Goal: Task Accomplishment & Management: Use online tool/utility

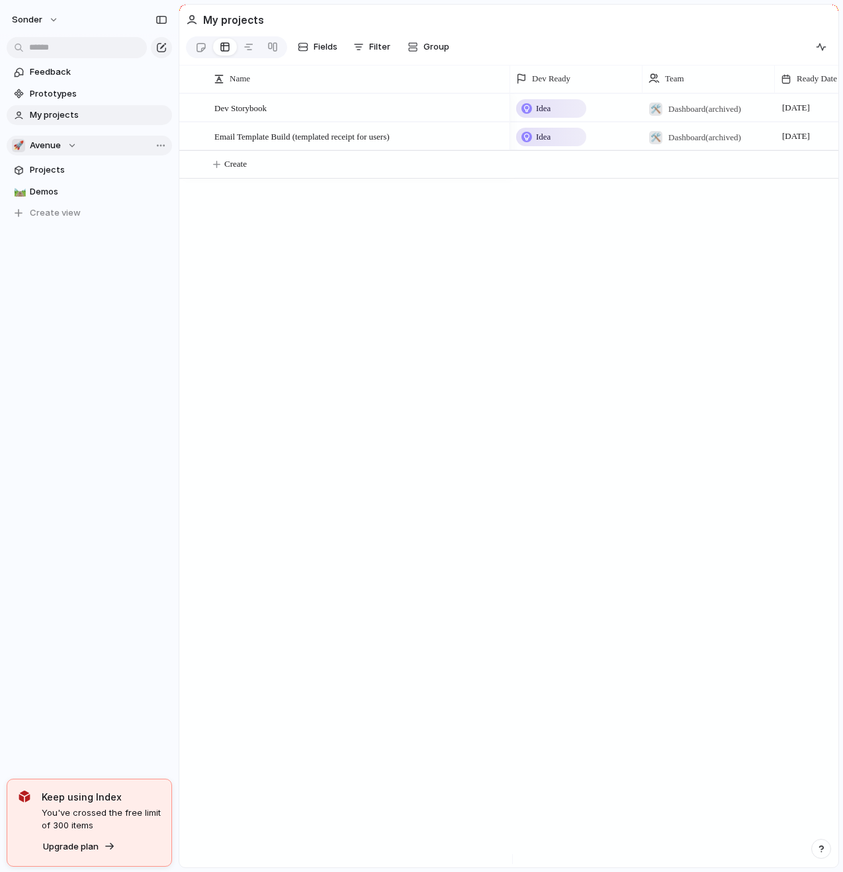
click at [54, 150] on span "Avenue" at bounding box center [45, 145] width 31 height 13
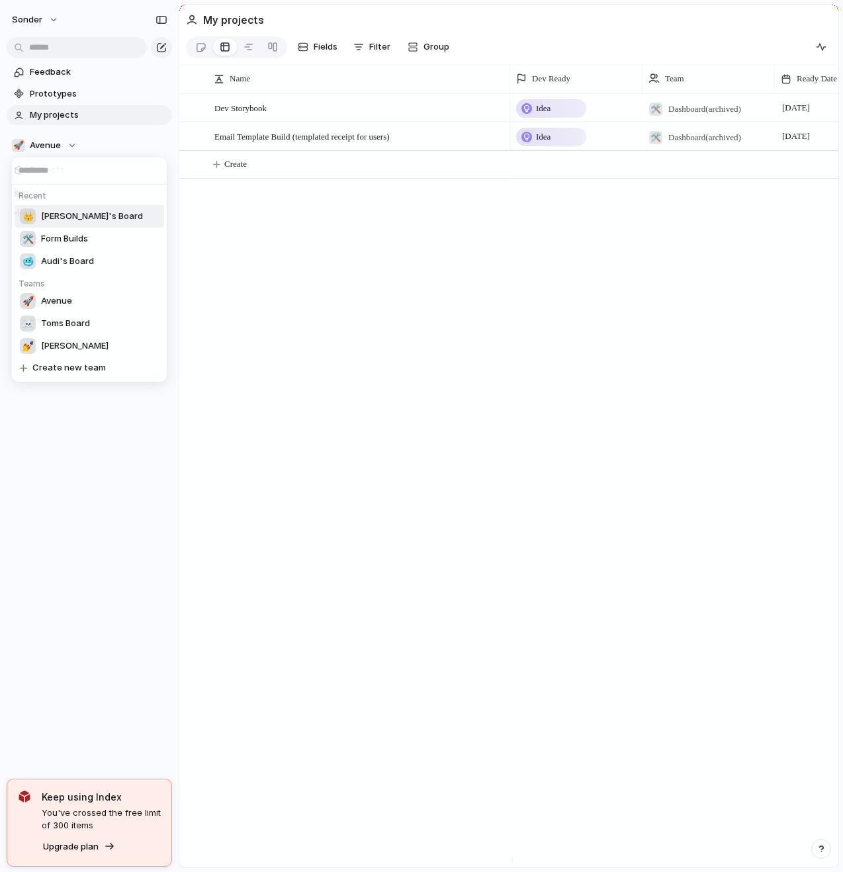
click at [73, 220] on span "[PERSON_NAME]'s Board" at bounding box center [92, 216] width 102 height 13
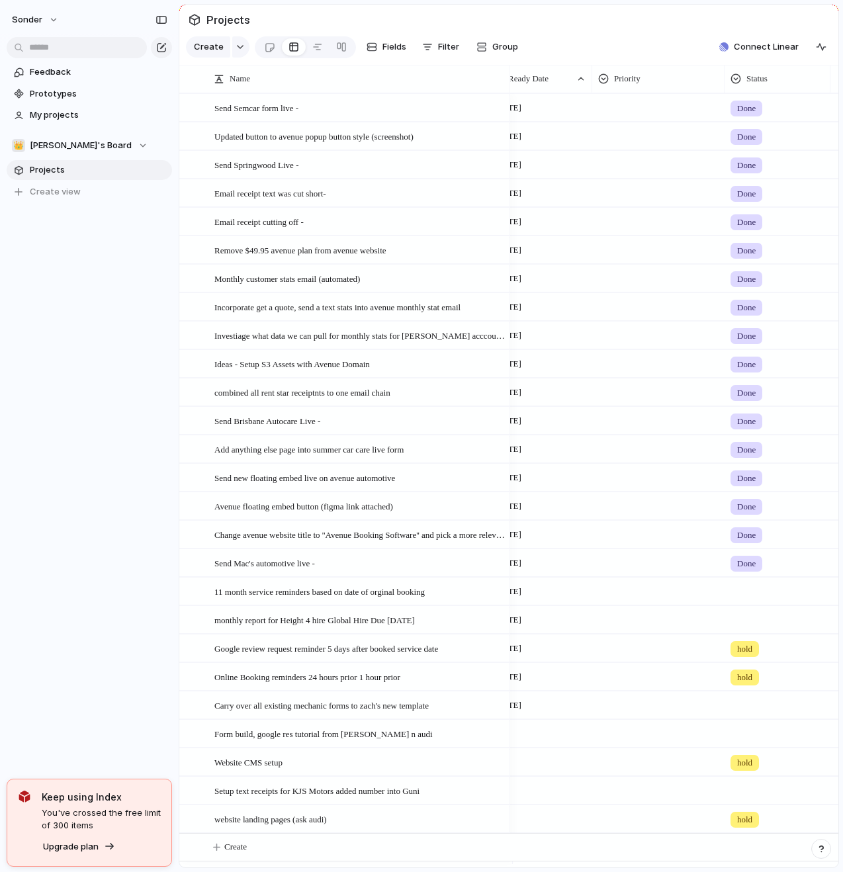
scroll to position [0, 34]
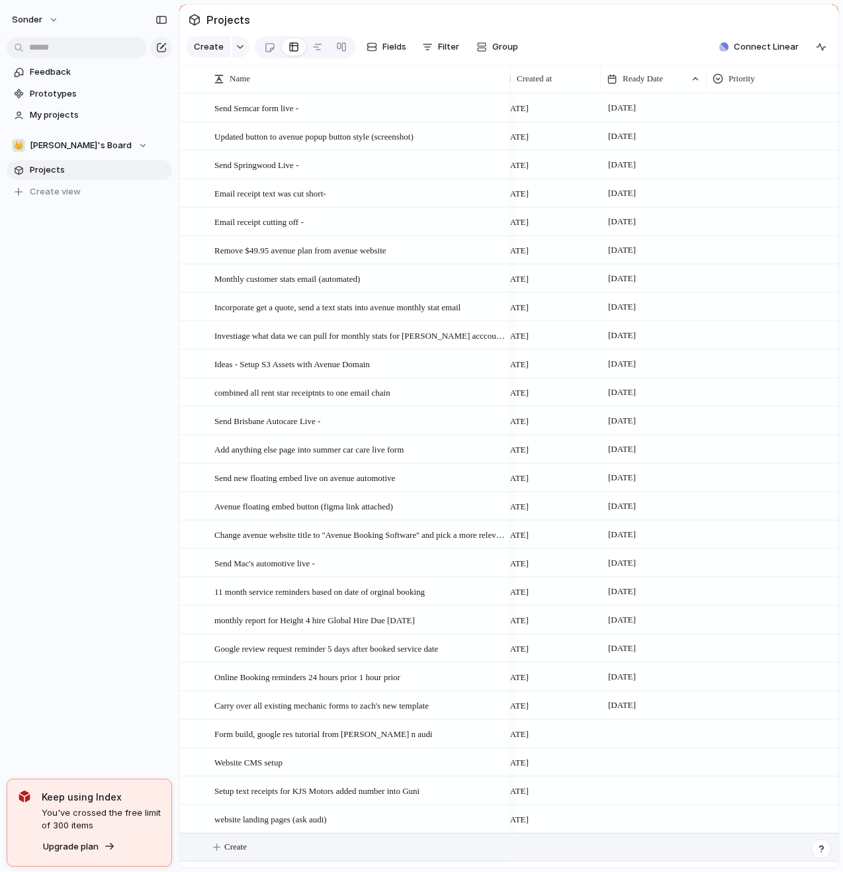
click at [255, 855] on button "Create" at bounding box center [525, 846] width 666 height 27
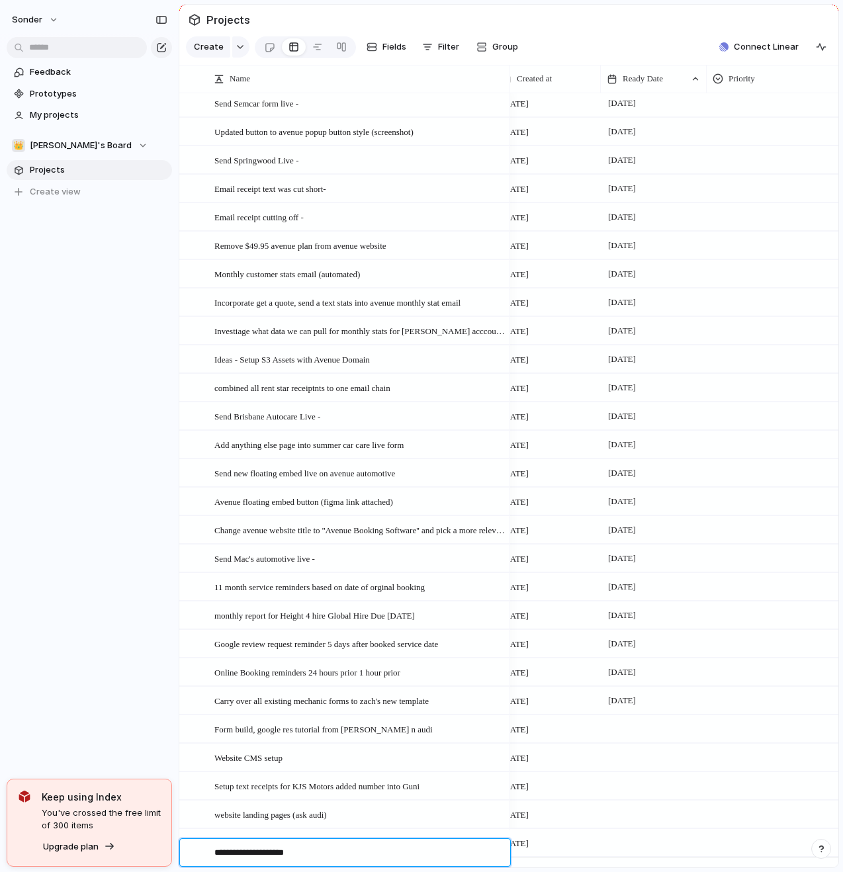
type textarea "**********"
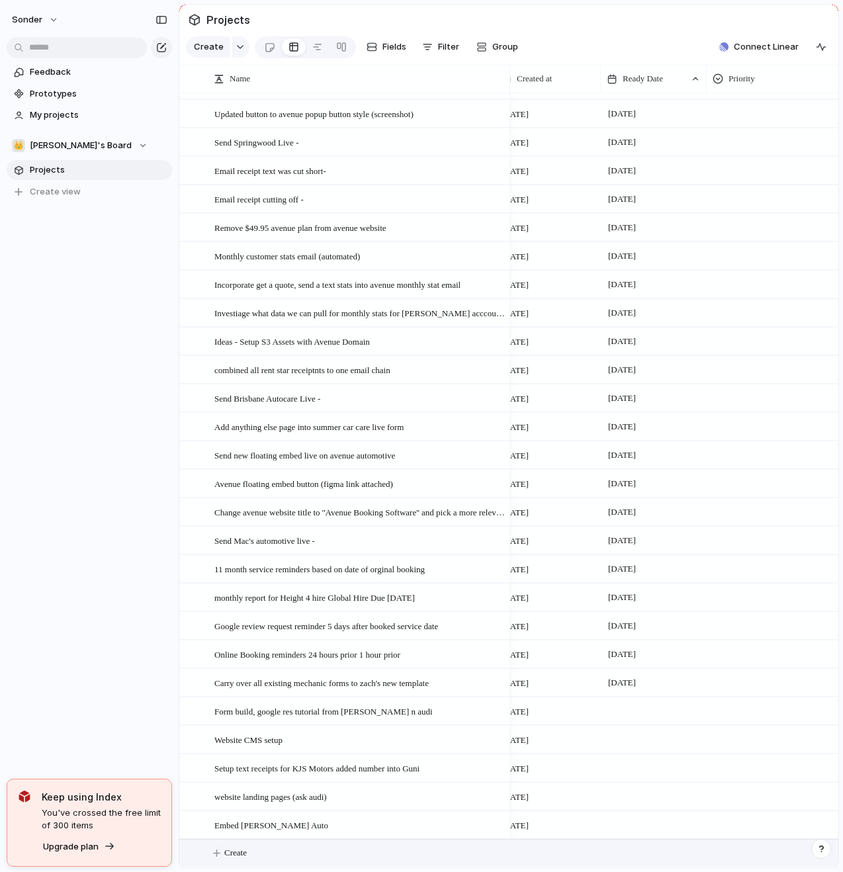
click at [650, 821] on div at bounding box center [654, 824] width 106 height 27
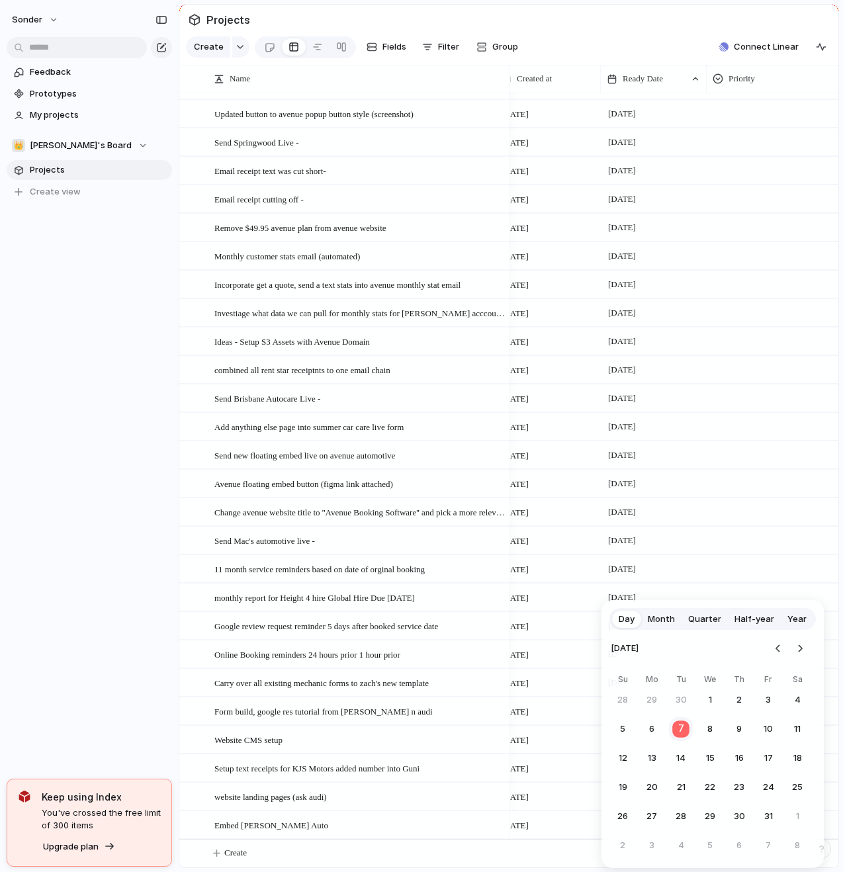
click at [686, 727] on button "7" at bounding box center [681, 729] width 26 height 26
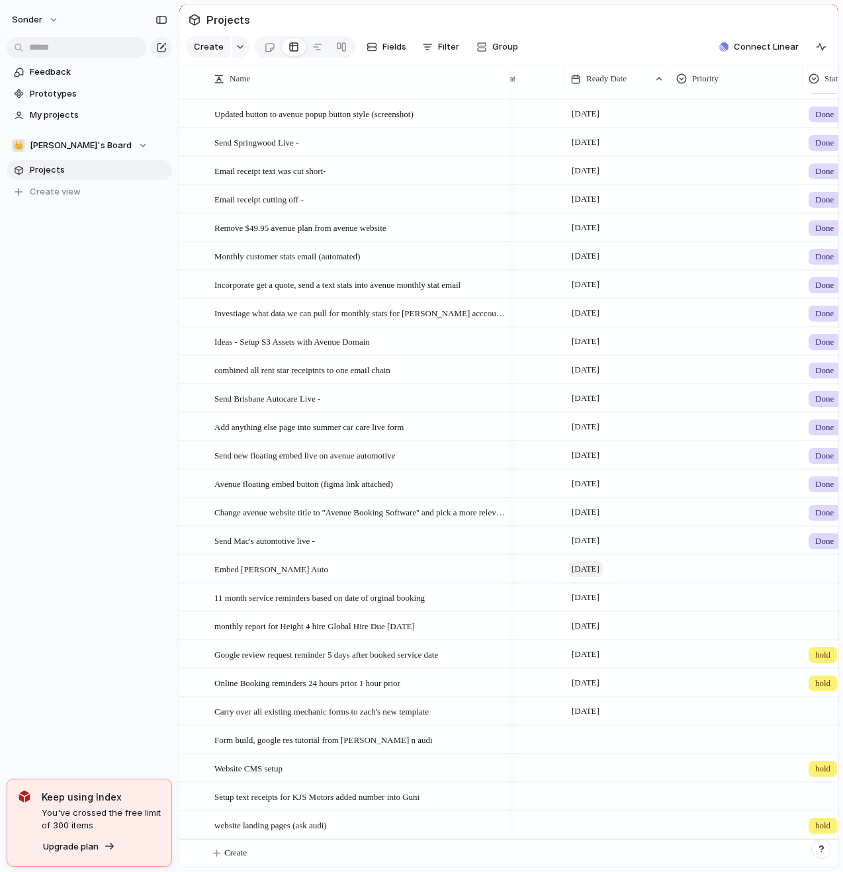
click at [603, 567] on span "[DATE]" at bounding box center [585, 569] width 34 height 16
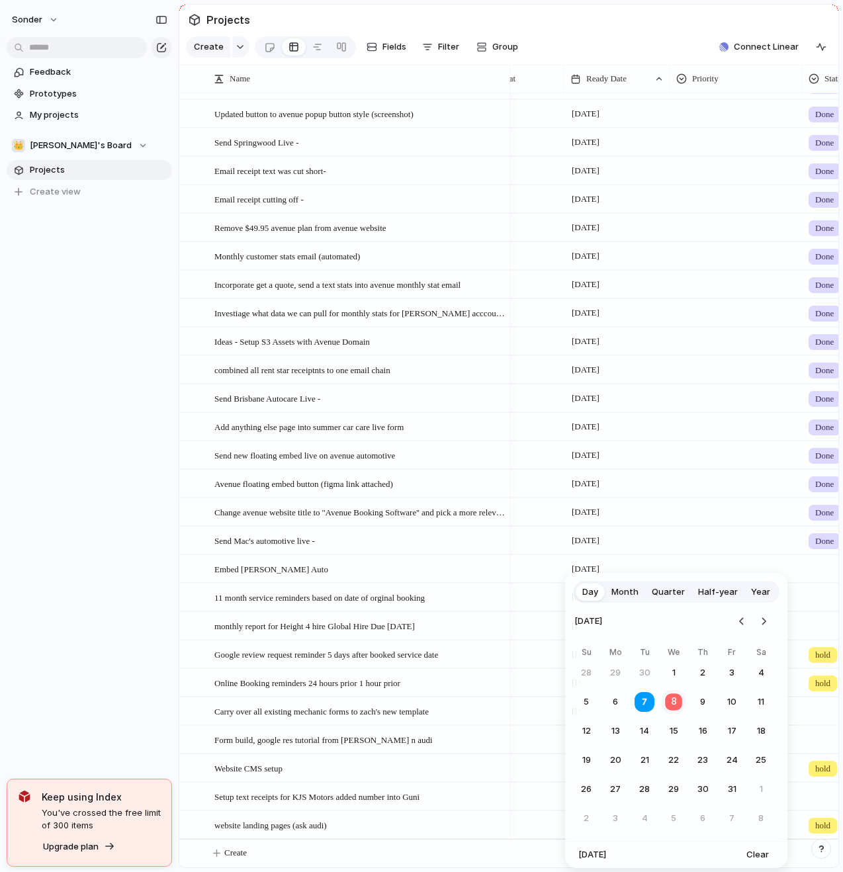
click at [681, 704] on button "8" at bounding box center [674, 702] width 26 height 26
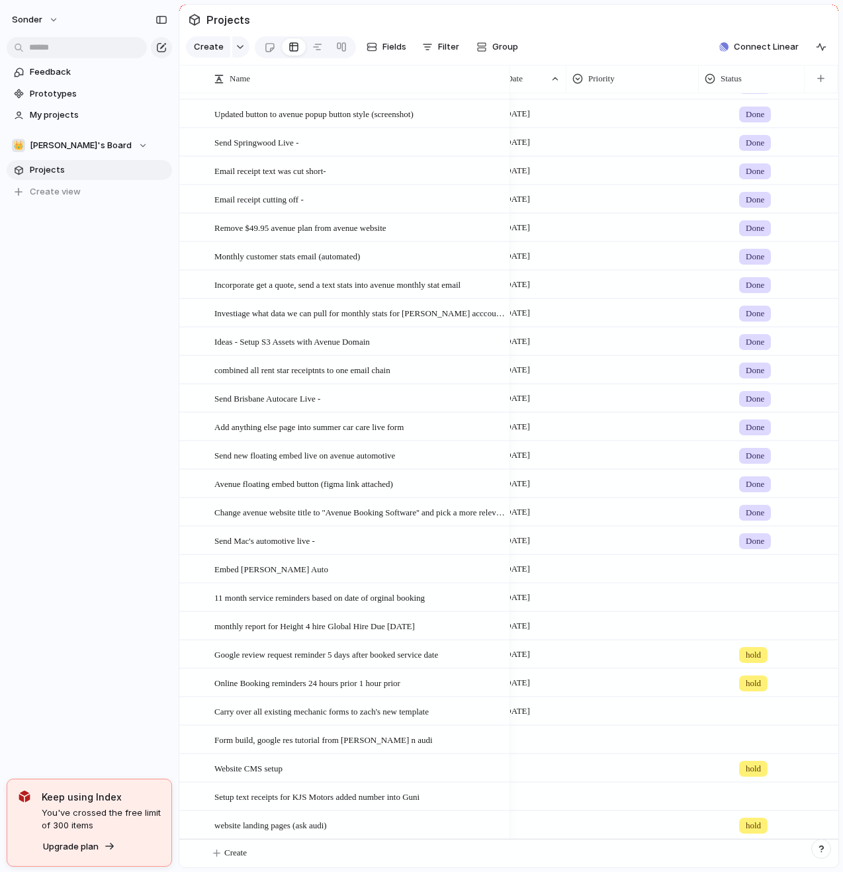
scroll to position [0, 70]
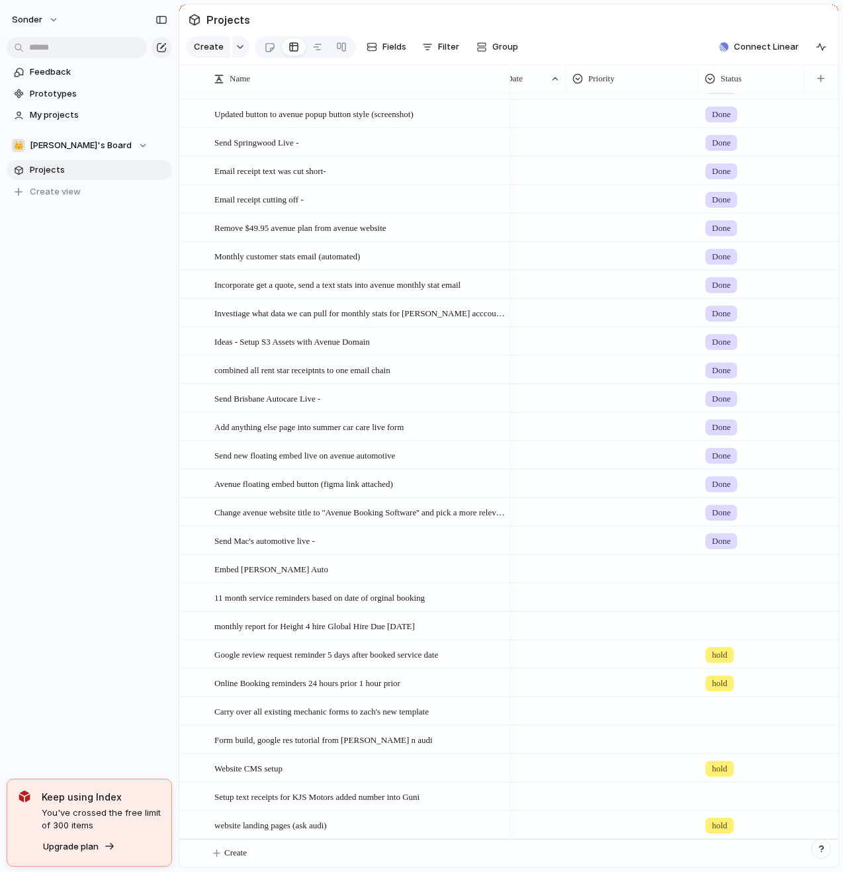
click at [718, 681] on span "hold" at bounding box center [719, 683] width 15 height 13
click at [732, 830] on span "No Status" at bounding box center [727, 826] width 40 height 13
click at [725, 648] on span "hold" at bounding box center [719, 654] width 15 height 13
click at [721, 798] on span "No Status" at bounding box center [727, 797] width 40 height 13
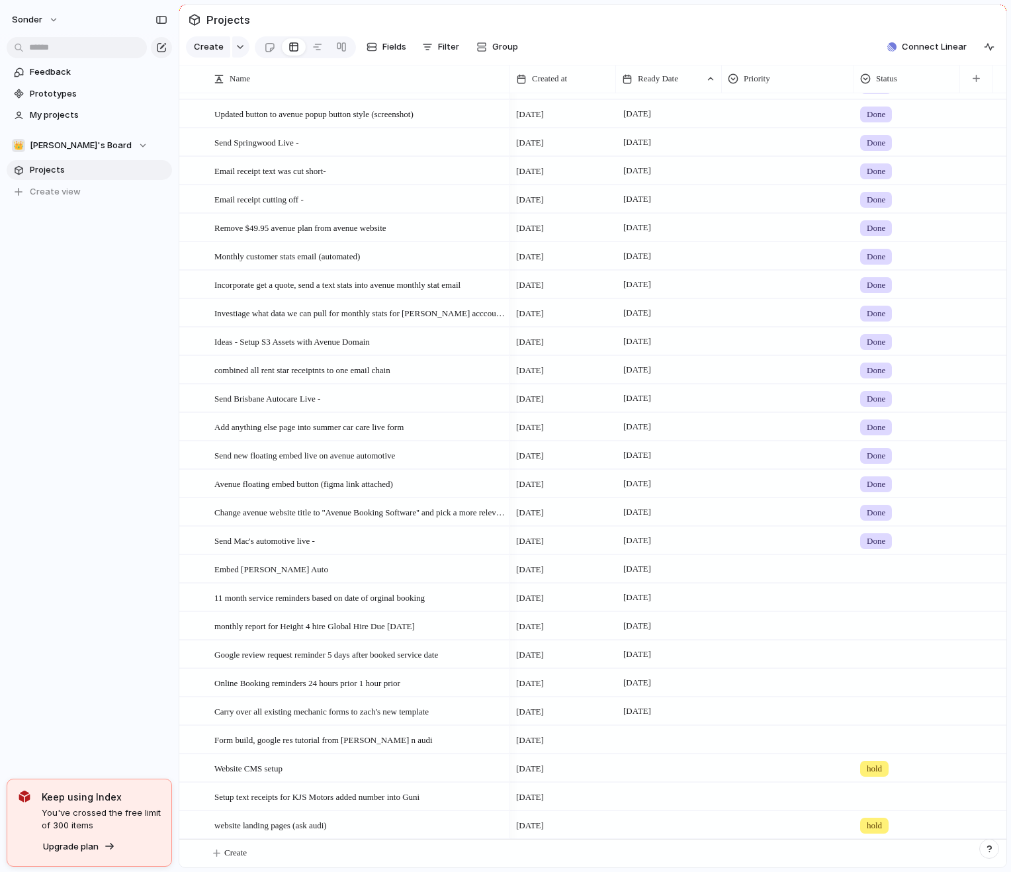
scroll to position [0, 0]
